Goal: Task Accomplishment & Management: Use online tool/utility

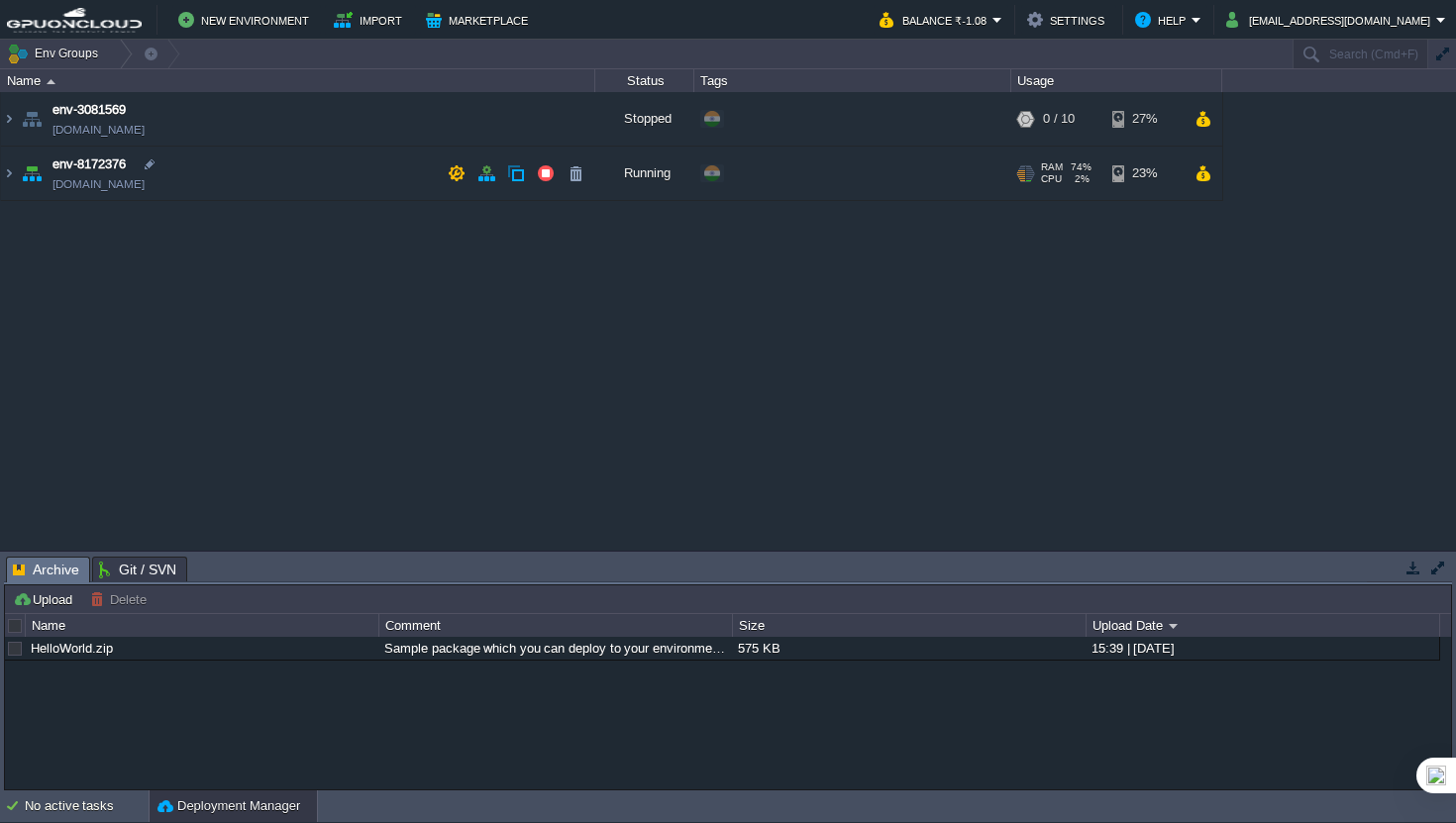
click at [274, 177] on td "env-8172376 env-8172376.in1.gpuoncloud.in" at bounding box center [298, 174] width 594 height 55
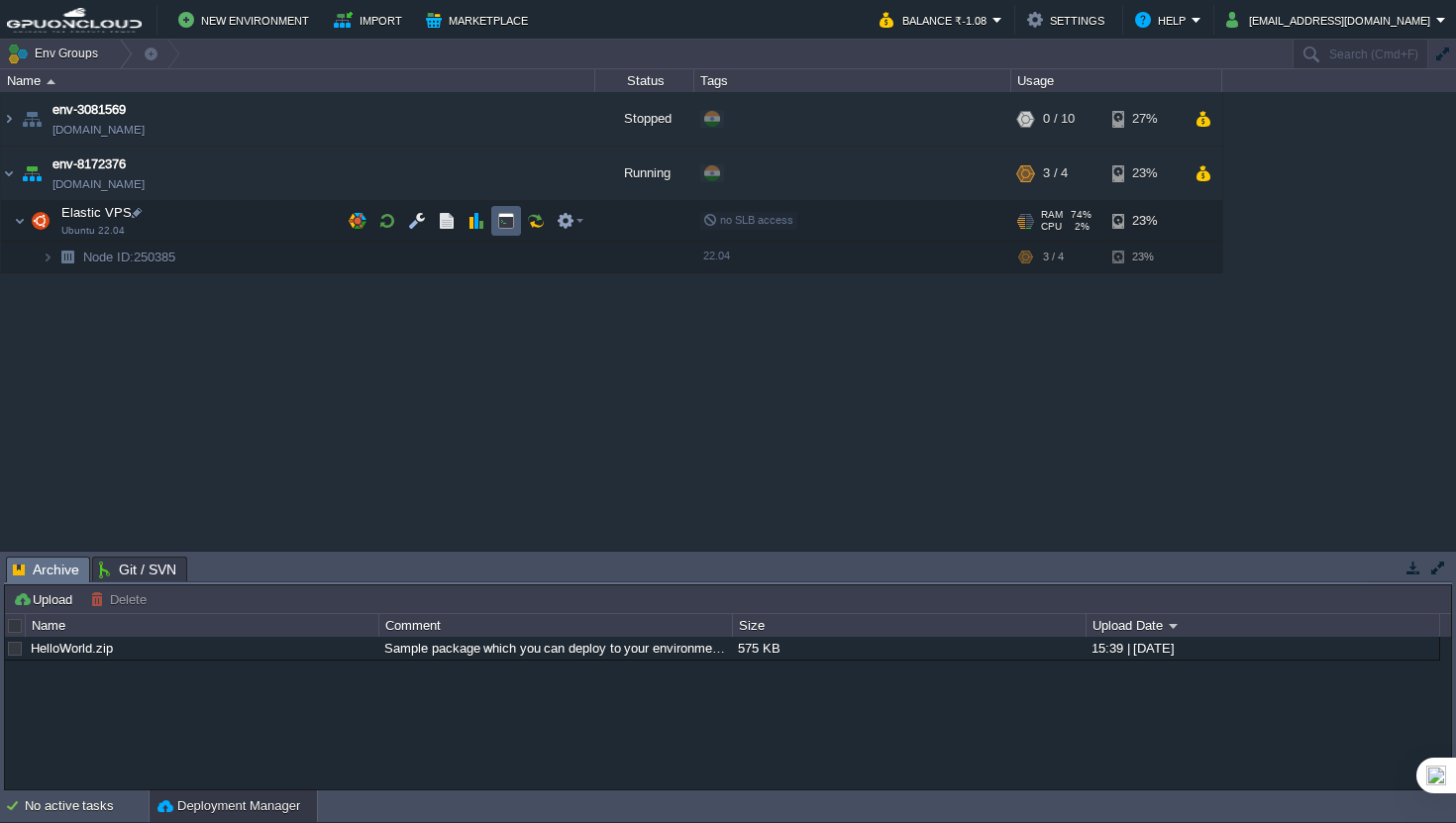
click at [507, 230] on td at bounding box center [507, 220] width 30 height 30
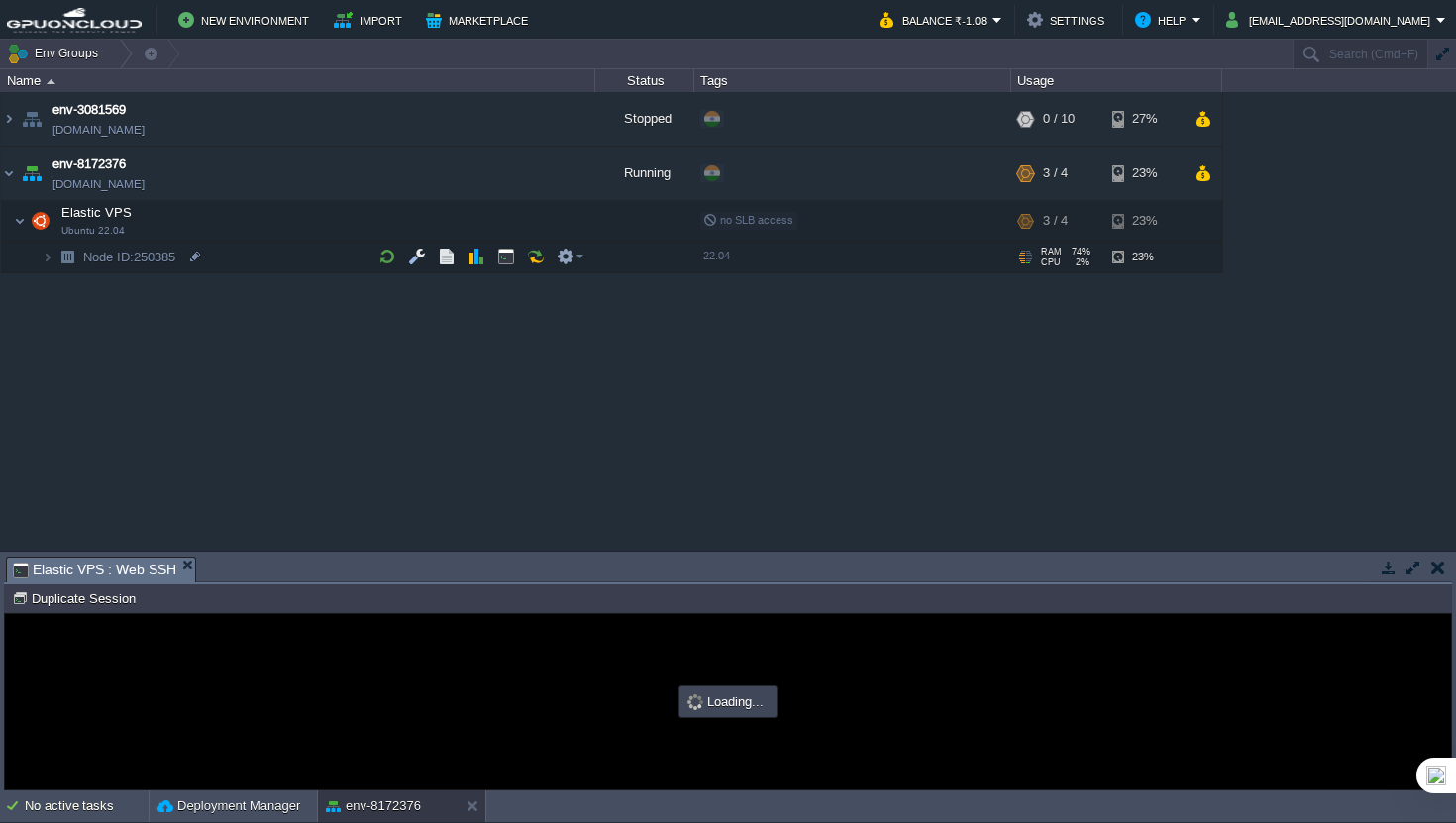
click at [1413, 568] on button "button" at bounding box center [1413, 567] width 18 height 18
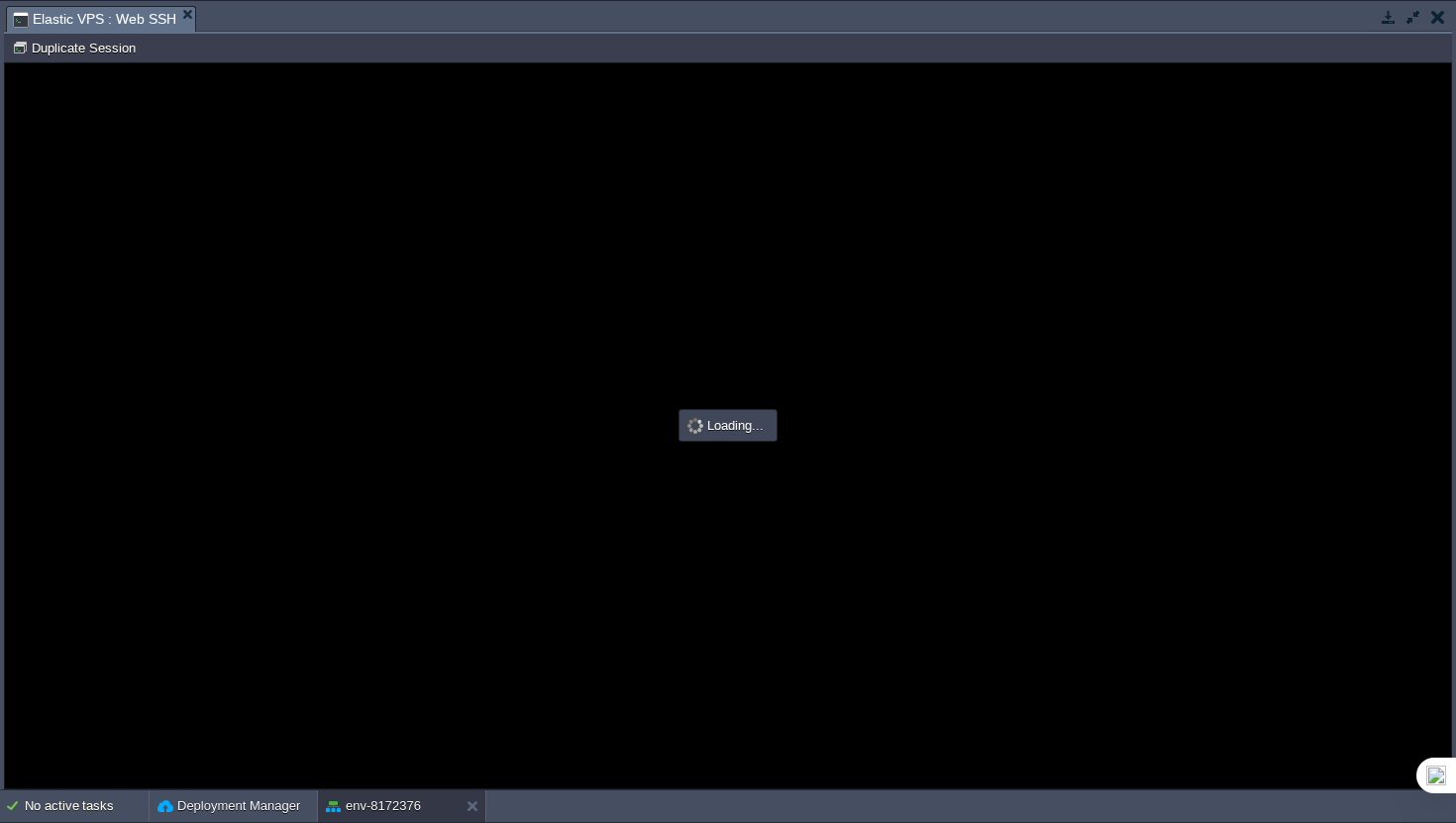
type input "#000000"
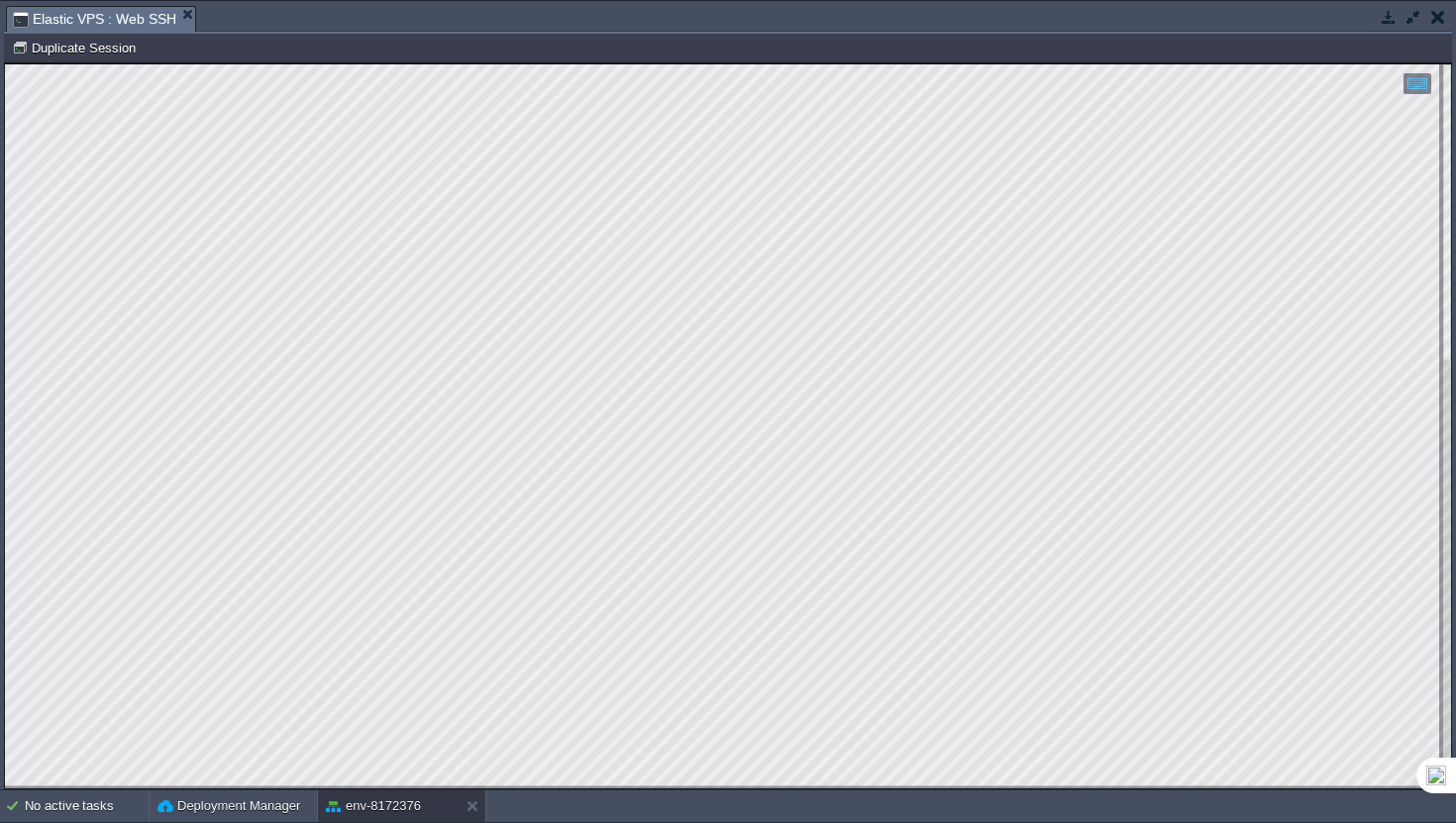
click at [915, 64] on html "Copy: Cmd + C Paste: Cmd + V Settings: Ctrl + Shift + Alt 0" at bounding box center [728, 64] width 1446 height 0
click at [92, 64] on html "Copy: Cmd + C Paste: Cmd + V Settings: Ctrl + Shift + Alt 0" at bounding box center [728, 64] width 1446 height 0
